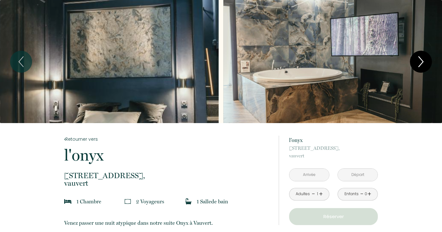
click at [420, 63] on icon "Next" at bounding box center [421, 61] width 13 height 19
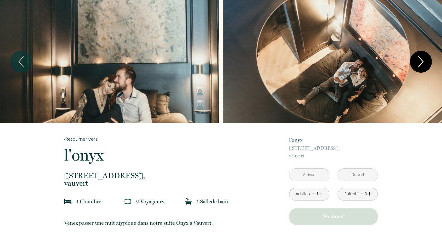
click at [420, 63] on icon "Next" at bounding box center [421, 61] width 13 height 19
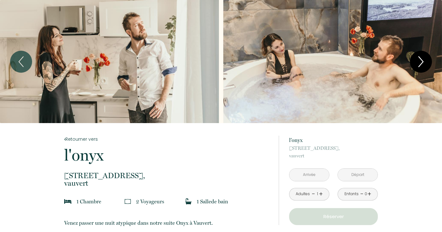
click at [420, 63] on icon "Next" at bounding box center [421, 61] width 13 height 19
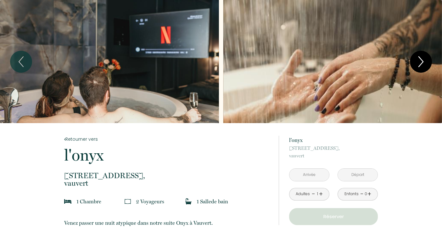
click at [420, 63] on icon "Next" at bounding box center [421, 61] width 13 height 19
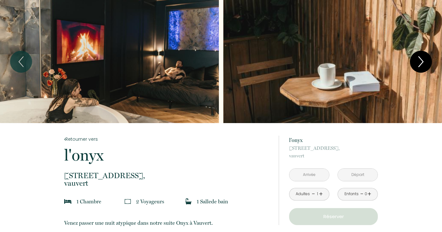
click at [420, 63] on icon "Next" at bounding box center [421, 61] width 13 height 19
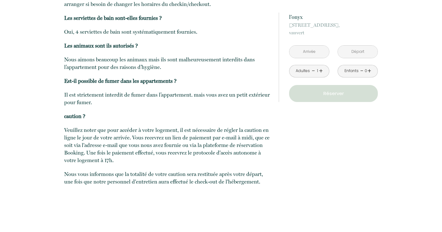
scroll to position [871, 0]
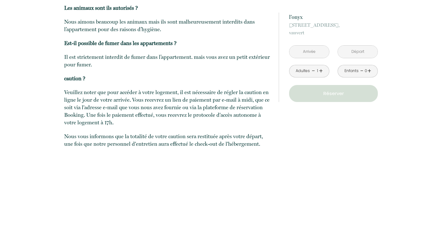
click at [323, 71] on link "+" at bounding box center [321, 71] width 4 height 10
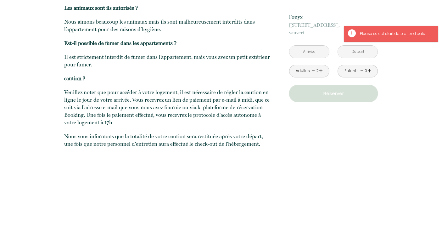
click at [313, 51] on input "text" at bounding box center [310, 52] width 40 height 12
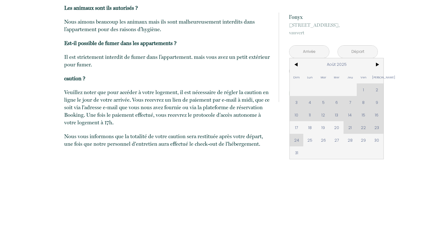
click at [299, 142] on div "Dim Lun Mar Mer Jeu Ven Sam 1 2 3 4 5 6 7 8 9 10 11 12 13 14 15 16 17 18 19 20 …" at bounding box center [337, 108] width 94 height 101
click at [364, 139] on span "29" at bounding box center [364, 140] width 14 height 13
type input "Ven 29 Août 2025"
type input "[DATE]"
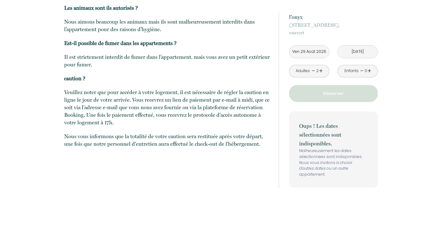
click at [310, 53] on input "Ven 29 Août 2025" at bounding box center [310, 52] width 40 height 12
click at [302, 52] on input "Ven 29 Août 2025" at bounding box center [310, 52] width 40 height 12
click at [305, 54] on input "Ven 29 Août 2025" at bounding box center [310, 52] width 40 height 12
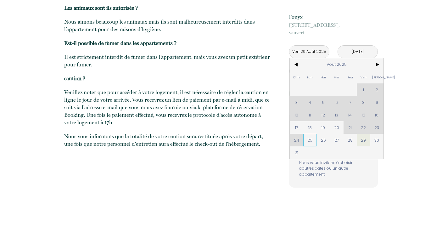
click at [311, 141] on span "25" at bounding box center [311, 140] width 14 height 13
type input "Lun 25 Août 2025"
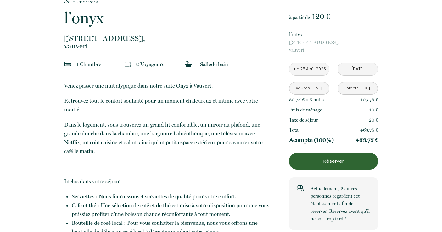
scroll to position [0, 0]
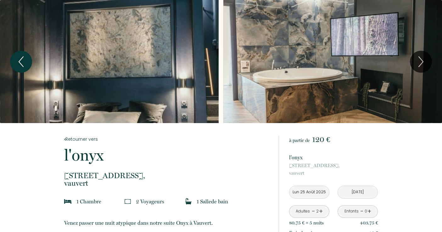
click at [30, 66] on button "Previous" at bounding box center [21, 62] width 22 height 22
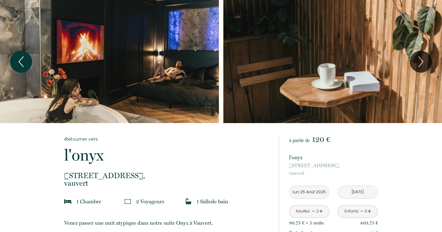
click at [30, 66] on button "Previous" at bounding box center [21, 62] width 22 height 22
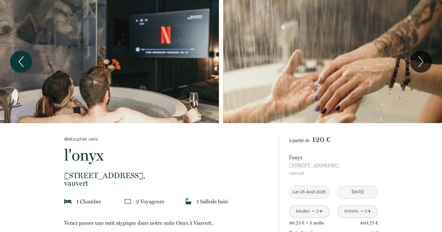
click at [30, 66] on button "Previous" at bounding box center [21, 62] width 22 height 22
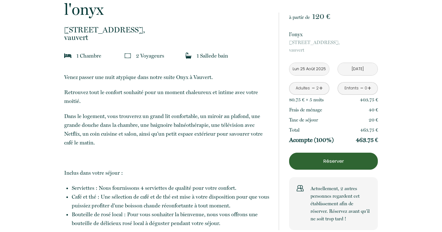
scroll to position [146, 0]
click at [359, 74] on input "[DATE]" at bounding box center [358, 69] width 40 height 12
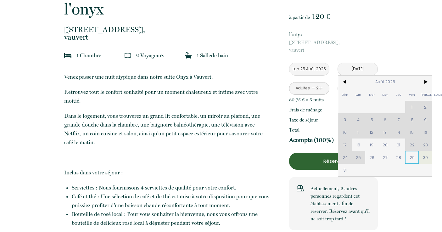
click at [411, 156] on span "29" at bounding box center [413, 157] width 14 height 13
type input "Ven 29 Août 2025"
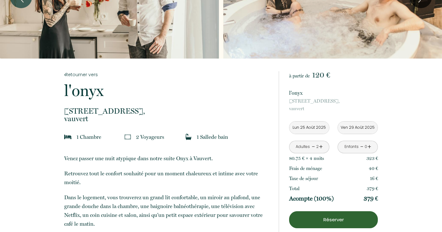
scroll to position [0, 0]
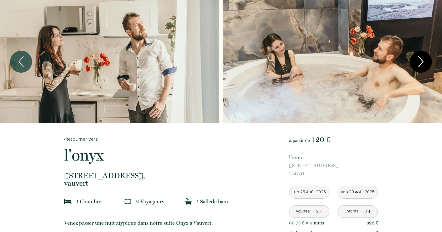
click at [422, 62] on icon "Next" at bounding box center [421, 61] width 13 height 19
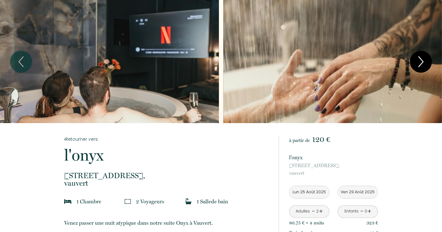
click at [422, 62] on icon "Next" at bounding box center [421, 61] width 13 height 19
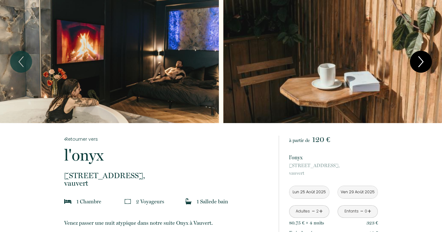
click at [422, 62] on icon "Next" at bounding box center [421, 61] width 13 height 19
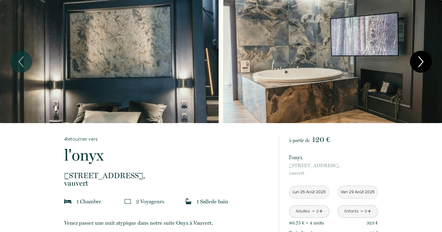
click at [422, 62] on icon "Next" at bounding box center [421, 61] width 13 height 19
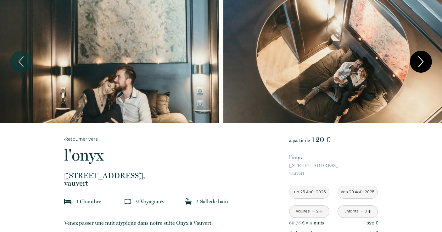
click at [422, 62] on icon "Next" at bounding box center [421, 61] width 13 height 19
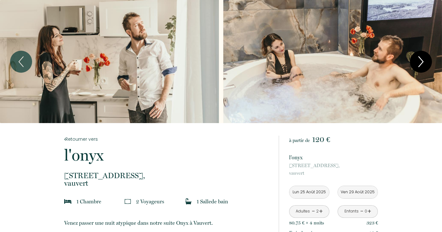
click at [422, 62] on icon "Next" at bounding box center [421, 61] width 13 height 19
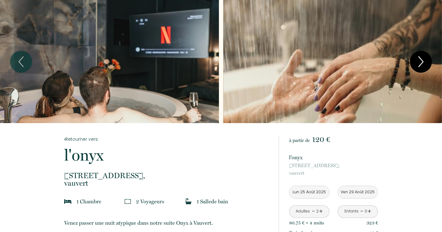
click at [422, 62] on icon "Next" at bounding box center [421, 61] width 13 height 19
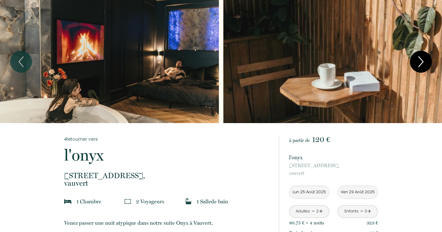
click at [422, 62] on icon "Next" at bounding box center [421, 61] width 13 height 19
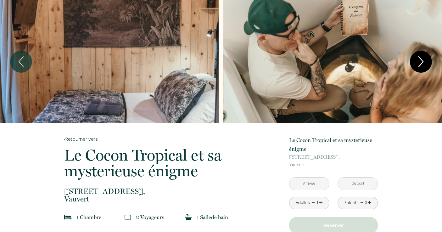
click at [422, 62] on icon "Next" at bounding box center [421, 61] width 13 height 19
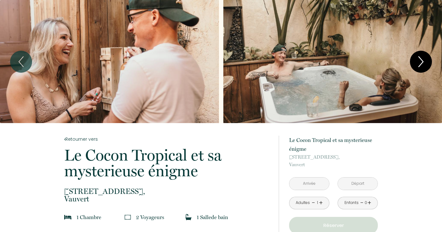
click at [422, 62] on icon "Next" at bounding box center [421, 61] width 13 height 19
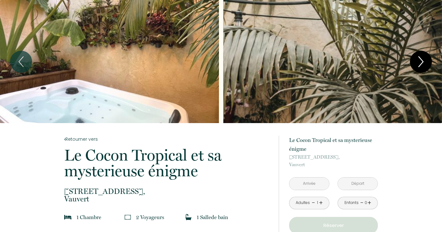
click at [422, 62] on icon "Next" at bounding box center [421, 61] width 13 height 19
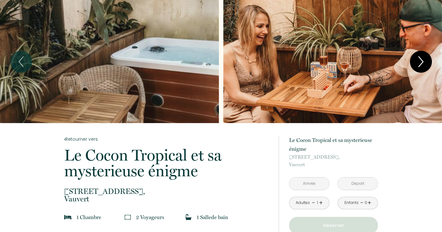
click at [422, 62] on icon "Next" at bounding box center [421, 61] width 13 height 19
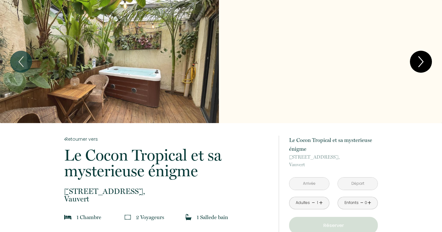
click at [422, 62] on icon "Next" at bounding box center [421, 61] width 13 height 19
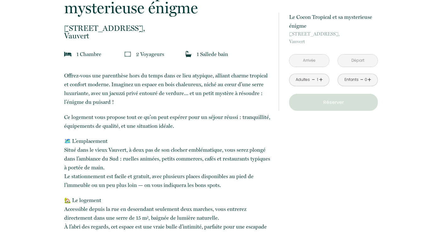
scroll to position [166, 0]
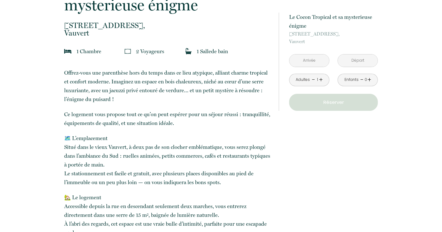
click at [311, 61] on input "text" at bounding box center [310, 60] width 40 height 12
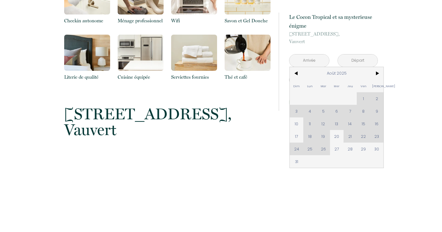
scroll to position [506, 0]
